Goal: Find specific page/section: Find specific page/section

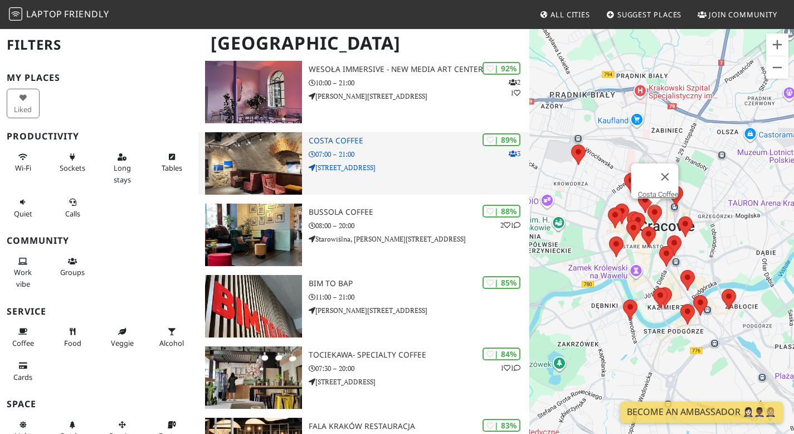
scroll to position [100, 0]
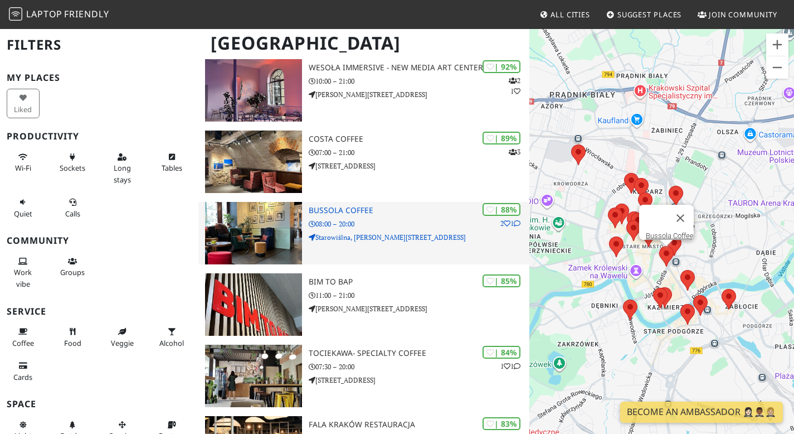
click at [270, 264] on img at bounding box center [253, 233] width 97 height 62
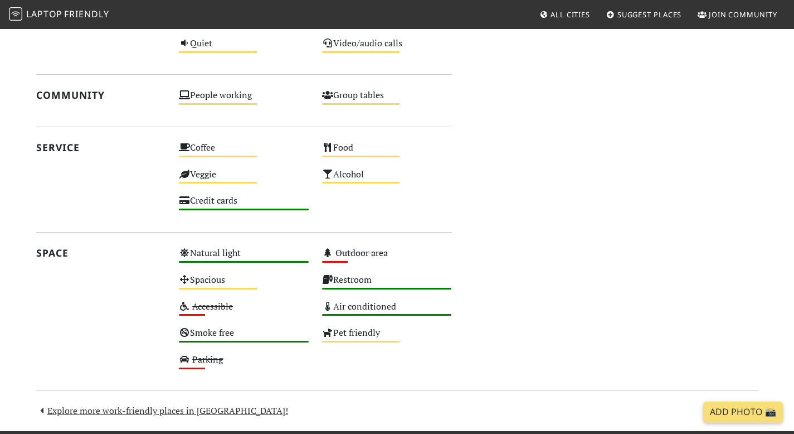
scroll to position [559, 0]
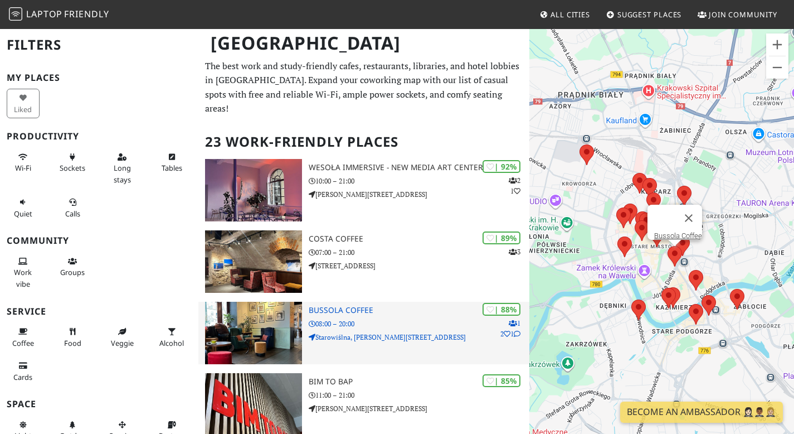
scroll to position [11, 0]
